Goal: Information Seeking & Learning: Learn about a topic

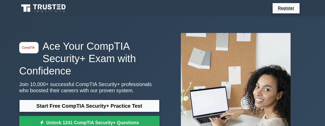
scroll to position [51, 0]
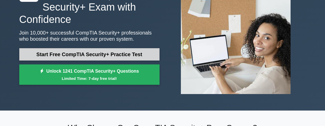
click at [52, 54] on link "Start Free CompTIA Security+ Practice Test" at bounding box center [89, 54] width 140 height 12
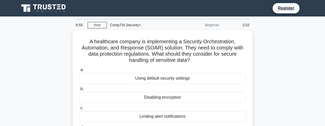
click at [209, 26] on div "Beginner" at bounding box center [200, 25] width 45 height 10
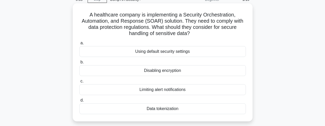
click at [165, 108] on div "Data tokenization" at bounding box center [162, 108] width 167 height 11
click at [79, 102] on input "d. Data tokenization" at bounding box center [79, 100] width 0 height 3
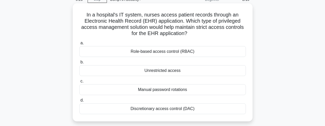
click at [168, 52] on div "Role-based access control (RBAC)" at bounding box center [162, 51] width 167 height 11
click at [79, 45] on input "a. Role-based access control (RBAC)" at bounding box center [79, 42] width 0 height 3
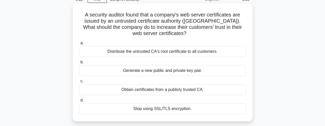
click at [150, 89] on div "Obtain certificates from a publicly trusted CA." at bounding box center [162, 89] width 167 height 11
click at [79, 83] on input "c. Obtain certificates from a publicly trusted CA." at bounding box center [79, 80] width 0 height 3
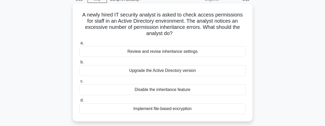
click at [167, 49] on div "Review and revise inheritance settings" at bounding box center [162, 51] width 167 height 11
click at [79, 45] on input "a. Review and revise inheritance settings" at bounding box center [79, 42] width 0 height 3
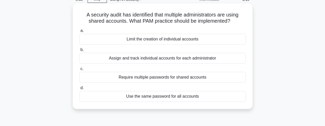
click at [162, 64] on div "Assign and track individual accounts for each administrator" at bounding box center [162, 58] width 167 height 11
click at [79, 51] on input "b. Assign and track individual accounts for each administrator" at bounding box center [79, 49] width 0 height 3
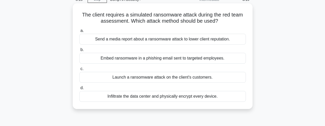
click at [151, 62] on div "Embed ransomware in a phishing email sent to targeted employees." at bounding box center [162, 58] width 167 height 11
click at [79, 51] on input "b. Embed ransomware in a phishing email sent to targeted employees." at bounding box center [79, 49] width 0 height 3
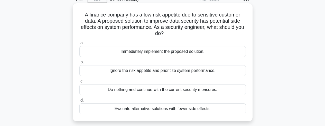
click at [154, 108] on div "Evaluate alternative solutions with fewer side effects." at bounding box center [162, 108] width 167 height 11
click at [79, 102] on input "d. Evaluate alternative solutions with fewer side effects." at bounding box center [79, 100] width 0 height 3
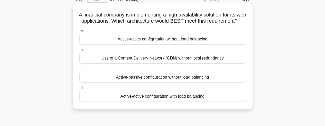
click at [155, 102] on div "Active-active configuration with load balancing" at bounding box center [162, 96] width 167 height 11
click at [79, 90] on input "d. Active-active configuration with load balancing" at bounding box center [79, 87] width 0 height 3
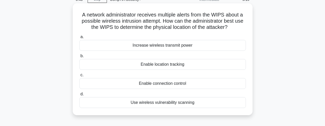
click at [177, 70] on div "Enable location tracking" at bounding box center [162, 64] width 167 height 11
click at [79, 58] on input "b. Enable location tracking" at bounding box center [79, 55] width 0 height 3
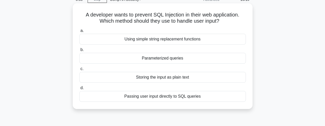
click at [154, 98] on div "Passing user input directly to SQL queries" at bounding box center [162, 96] width 167 height 11
click at [79, 90] on input "d. Passing user input directly to SQL queries" at bounding box center [79, 87] width 0 height 3
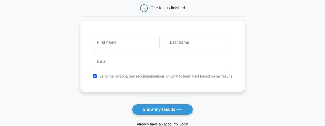
scroll to position [129, 0]
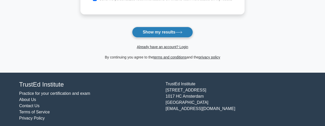
click at [158, 33] on button "Show my results" at bounding box center [162, 32] width 61 height 11
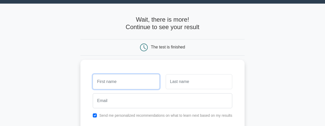
scroll to position [116, 0]
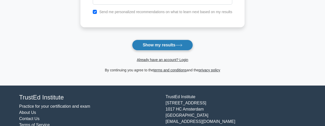
click at [158, 46] on button "Show my results" at bounding box center [162, 45] width 61 height 11
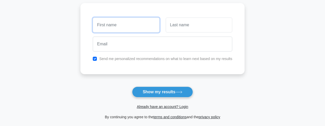
scroll to position [9, 0]
